Goal: Use online tool/utility: Utilize a website feature to perform a specific function

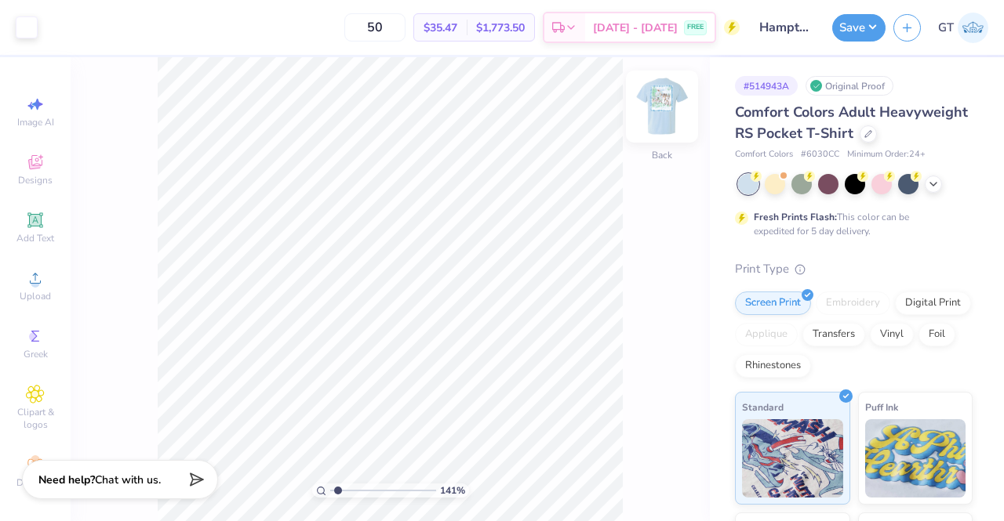
click at [657, 126] on img at bounding box center [661, 106] width 63 height 63
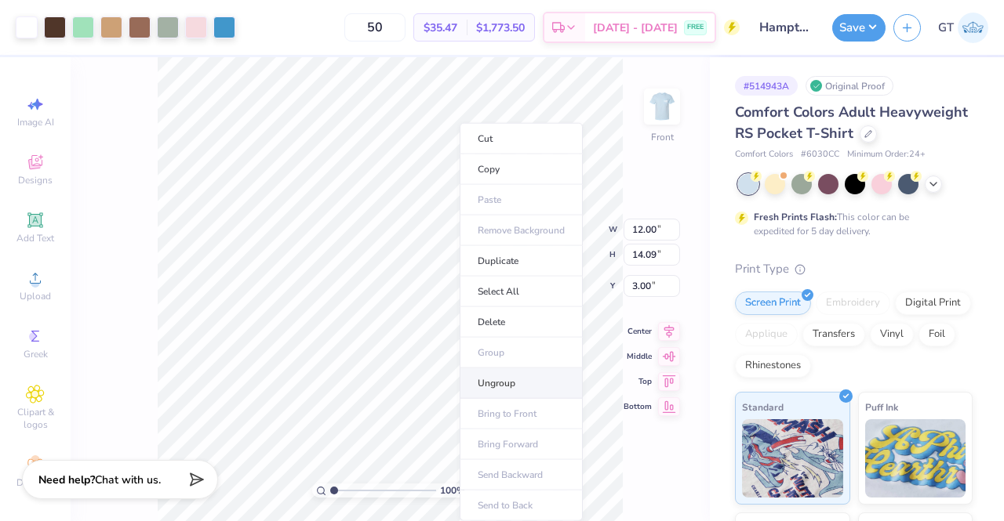
click at [500, 379] on li "Ungroup" at bounding box center [520, 384] width 123 height 31
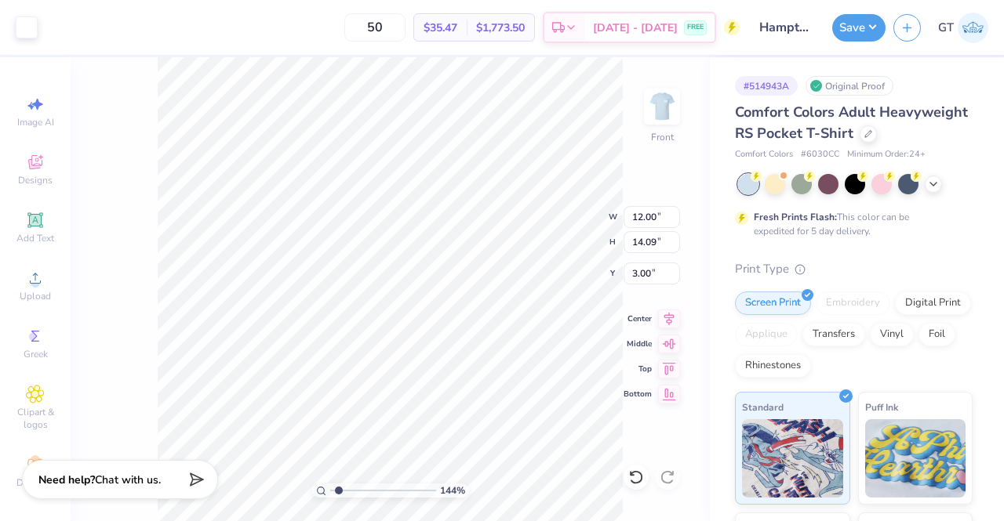
type input "1.43581328974374"
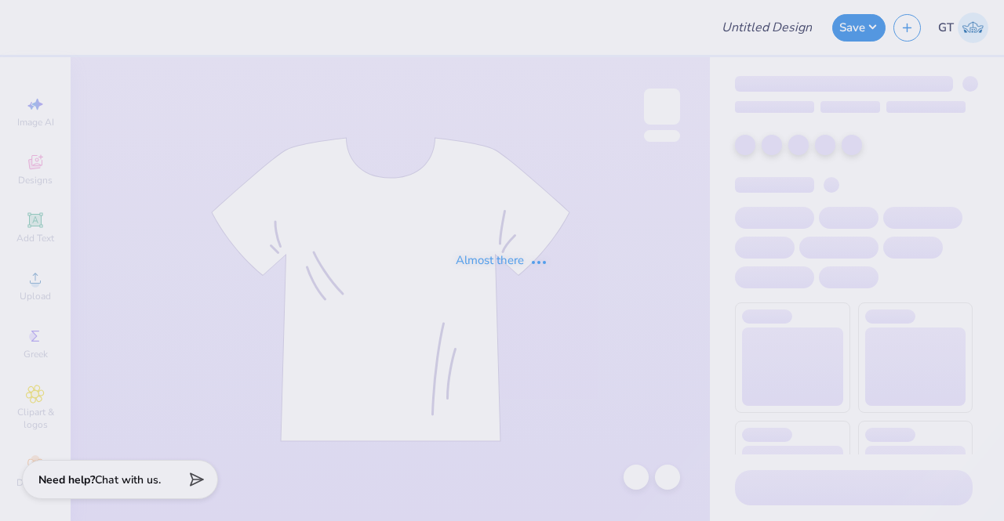
type input "Airbands 2025"
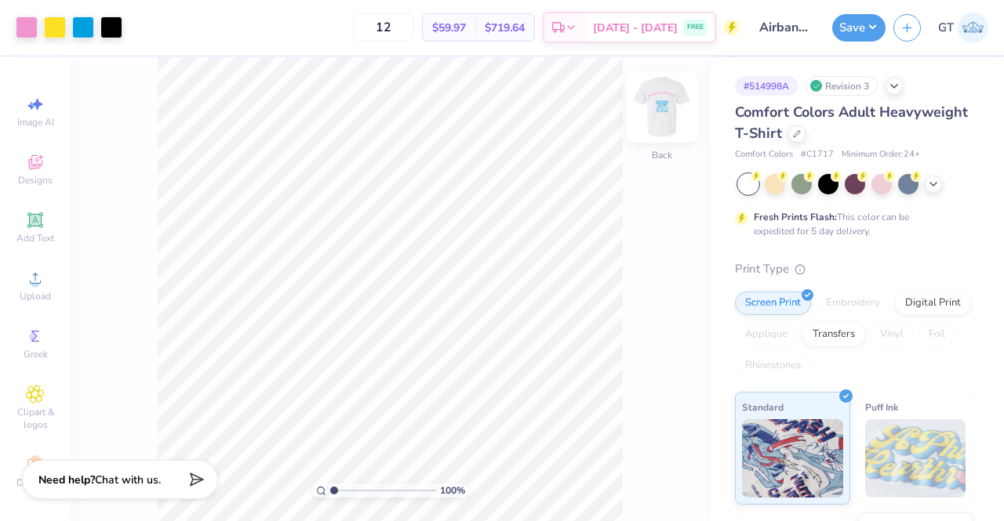
click at [655, 122] on img at bounding box center [661, 106] width 63 height 63
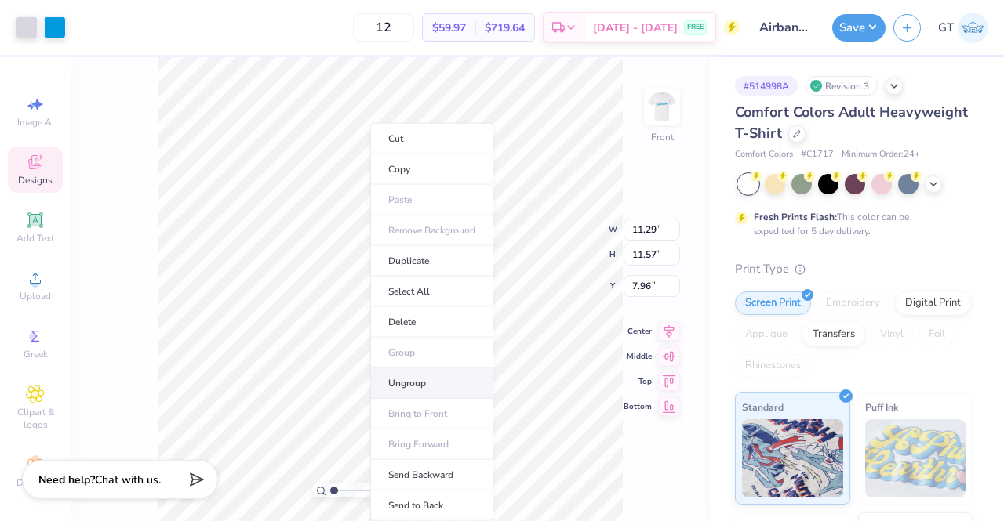
click at [437, 381] on li "Ungroup" at bounding box center [431, 384] width 123 height 31
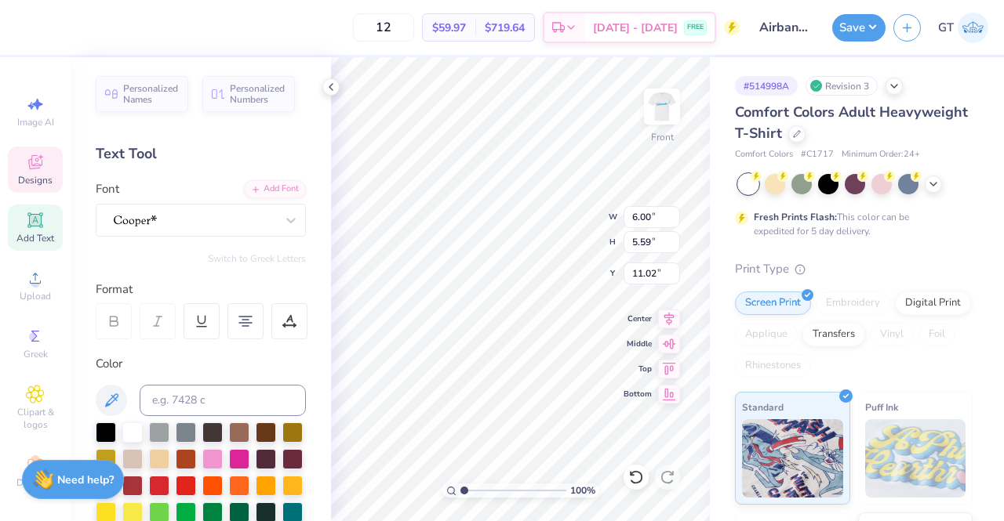
scroll to position [17, 4]
type textarea "BETAxTHETA DELTAxKAPPA PIKExPI PHI PHI DELTxDG PHI TAUxAGD SIGxAPHI"
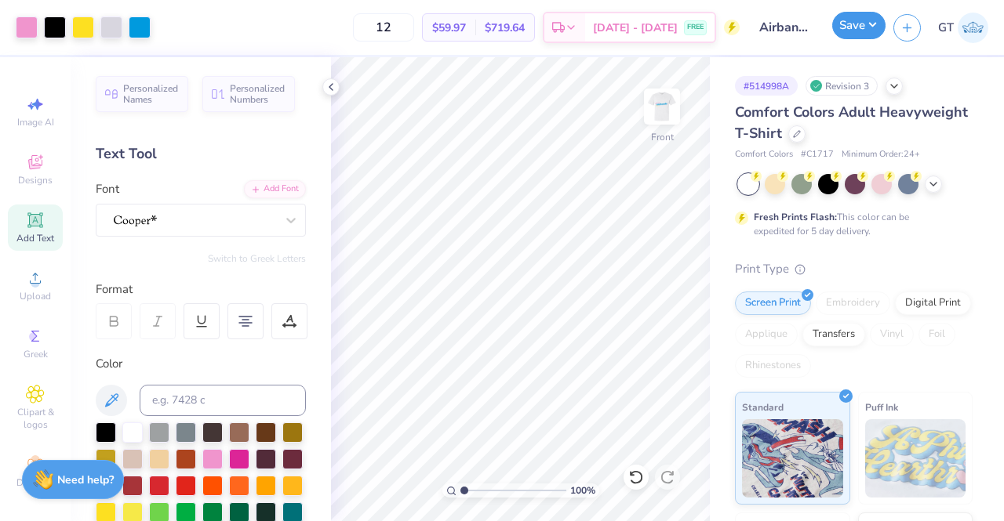
click at [848, 33] on button "Save" at bounding box center [858, 25] width 53 height 27
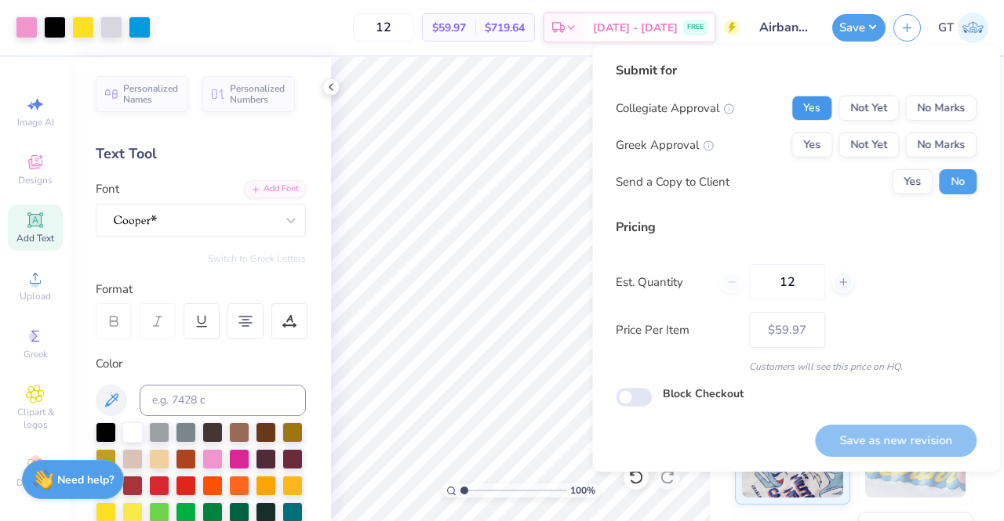
click at [809, 107] on button "Yes" at bounding box center [811, 108] width 41 height 25
click at [930, 101] on button "No Marks" at bounding box center [940, 108] width 71 height 25
click at [820, 143] on button "Yes" at bounding box center [811, 145] width 41 height 25
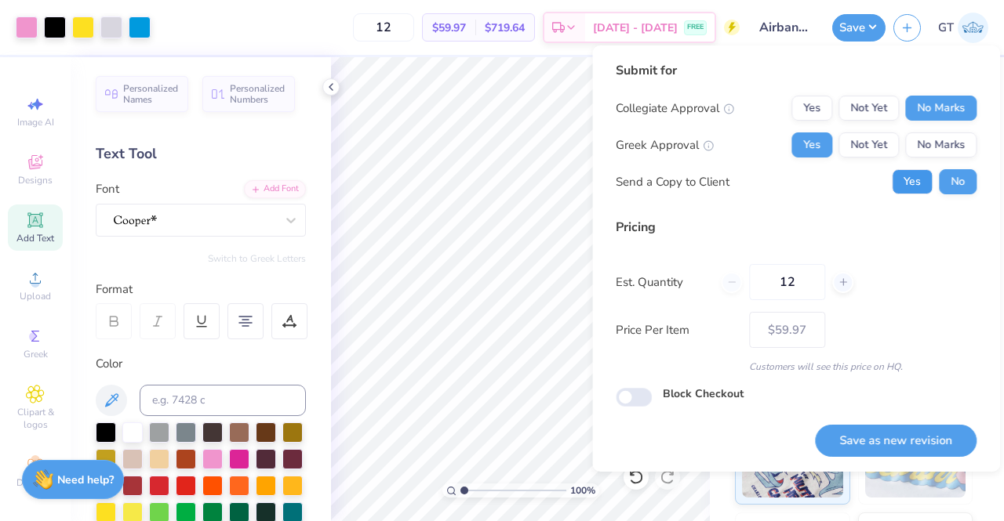
click at [917, 187] on button "Yes" at bounding box center [911, 181] width 41 height 25
click at [919, 441] on button "Save as new revision" at bounding box center [896, 441] width 162 height 32
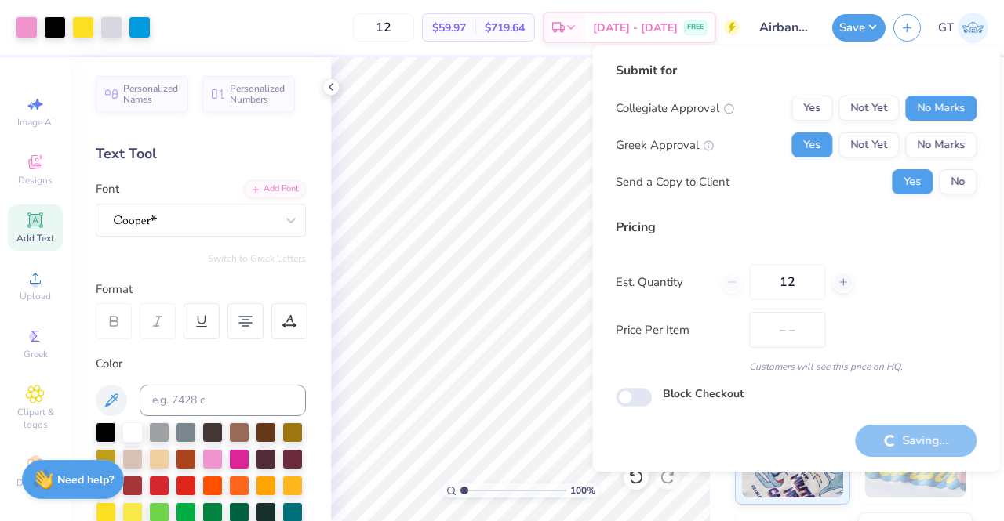
type input "$59.97"
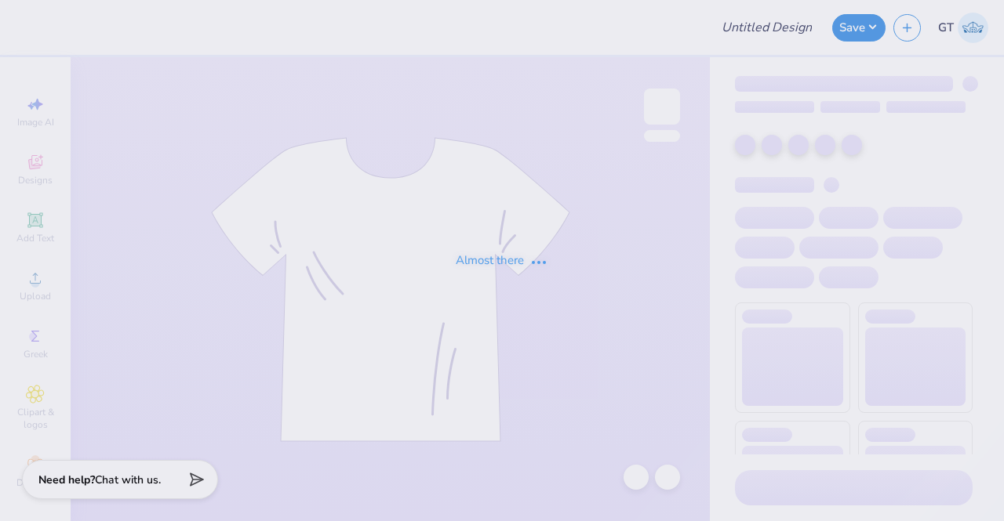
type input "Panhellenic Fall 2025 design 1.2"
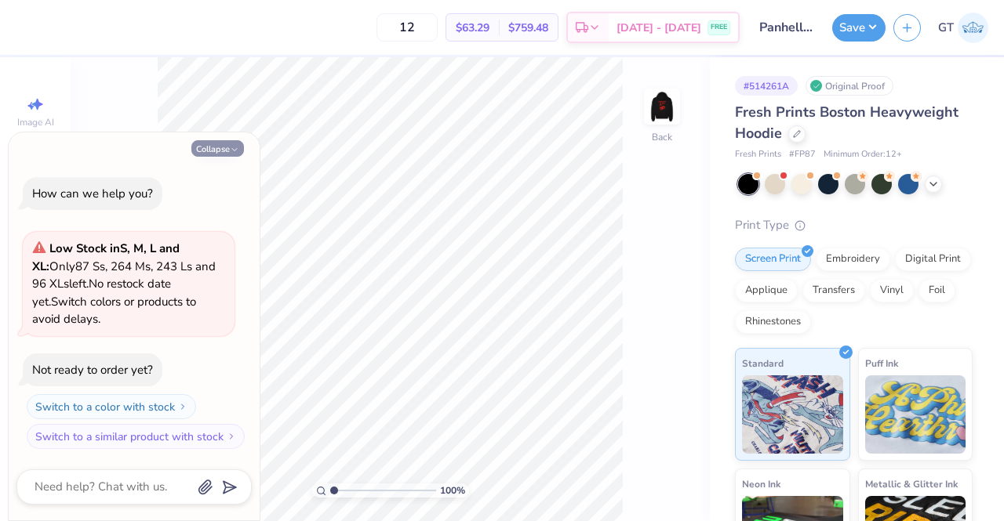
click at [210, 150] on button "Collapse" at bounding box center [217, 148] width 53 height 16
type textarea "x"
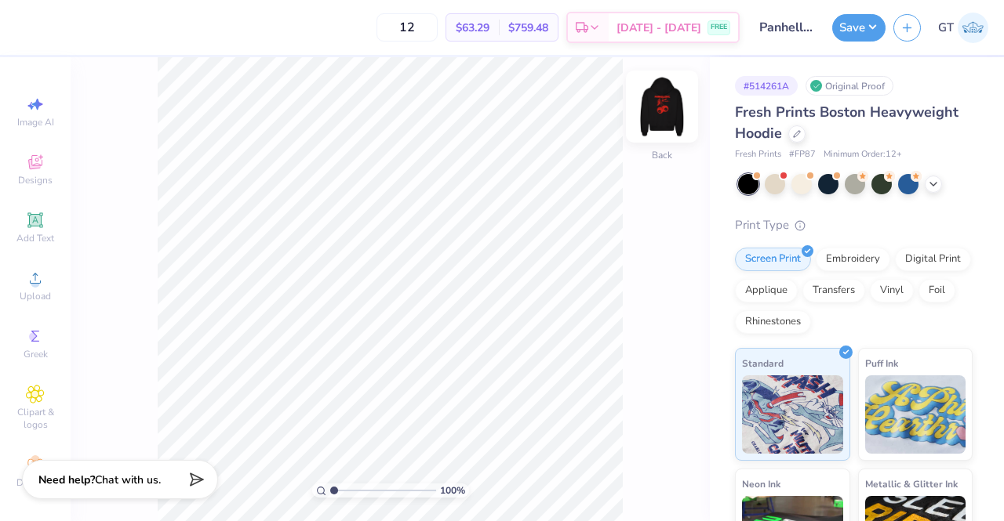
click at [656, 107] on img at bounding box center [661, 106] width 63 height 63
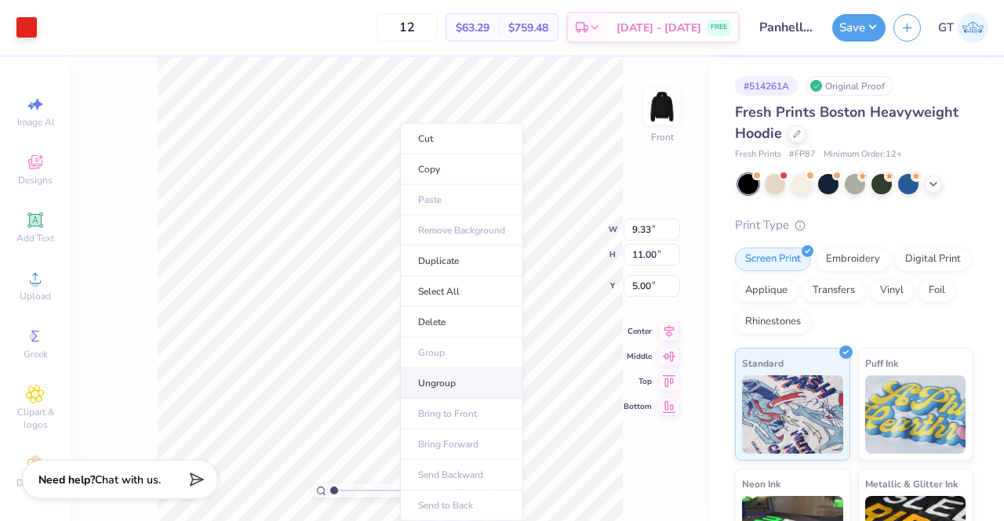
click at [467, 377] on li "Ungroup" at bounding box center [461, 384] width 123 height 31
